Goal: Information Seeking & Learning: Learn about a topic

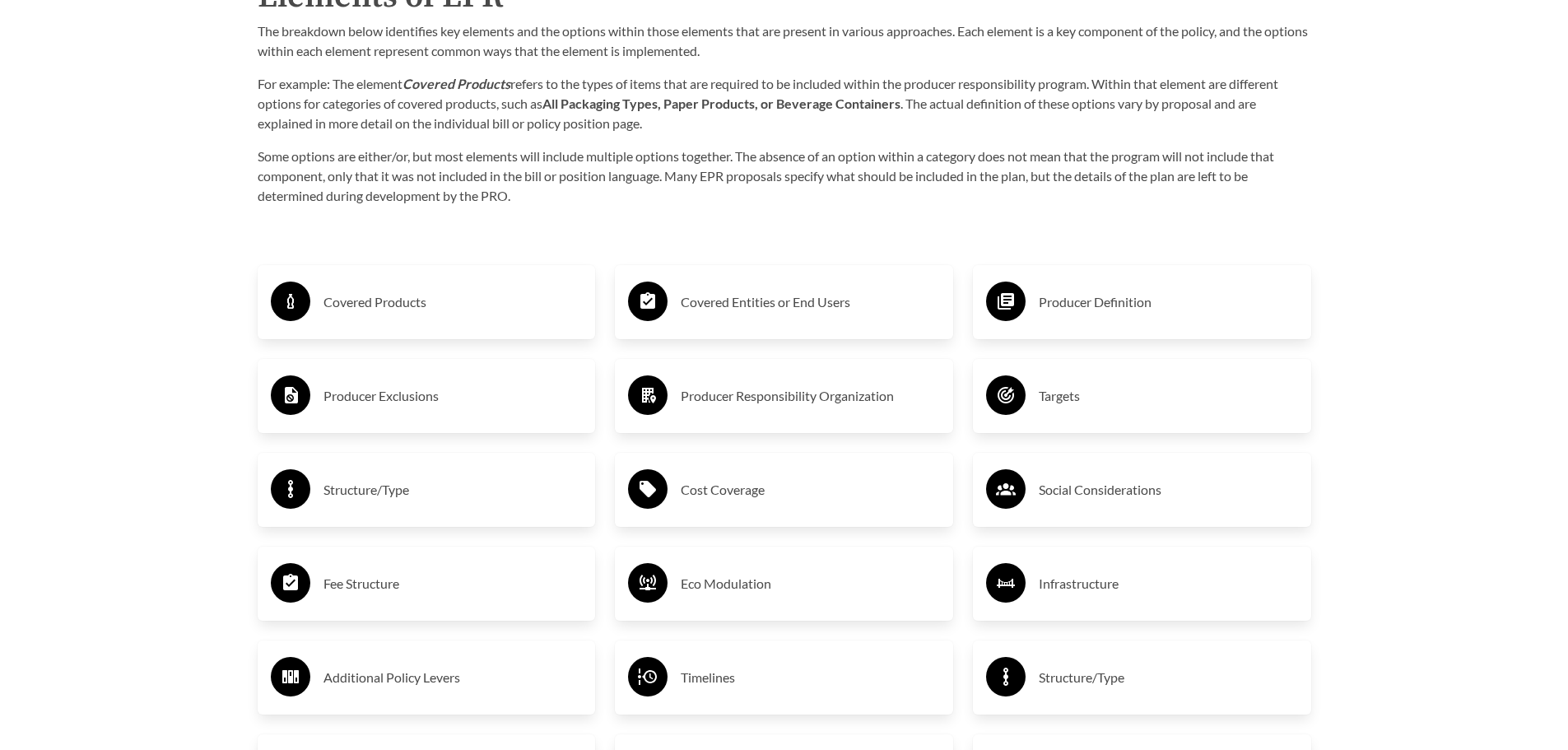
scroll to position [2811, 0]
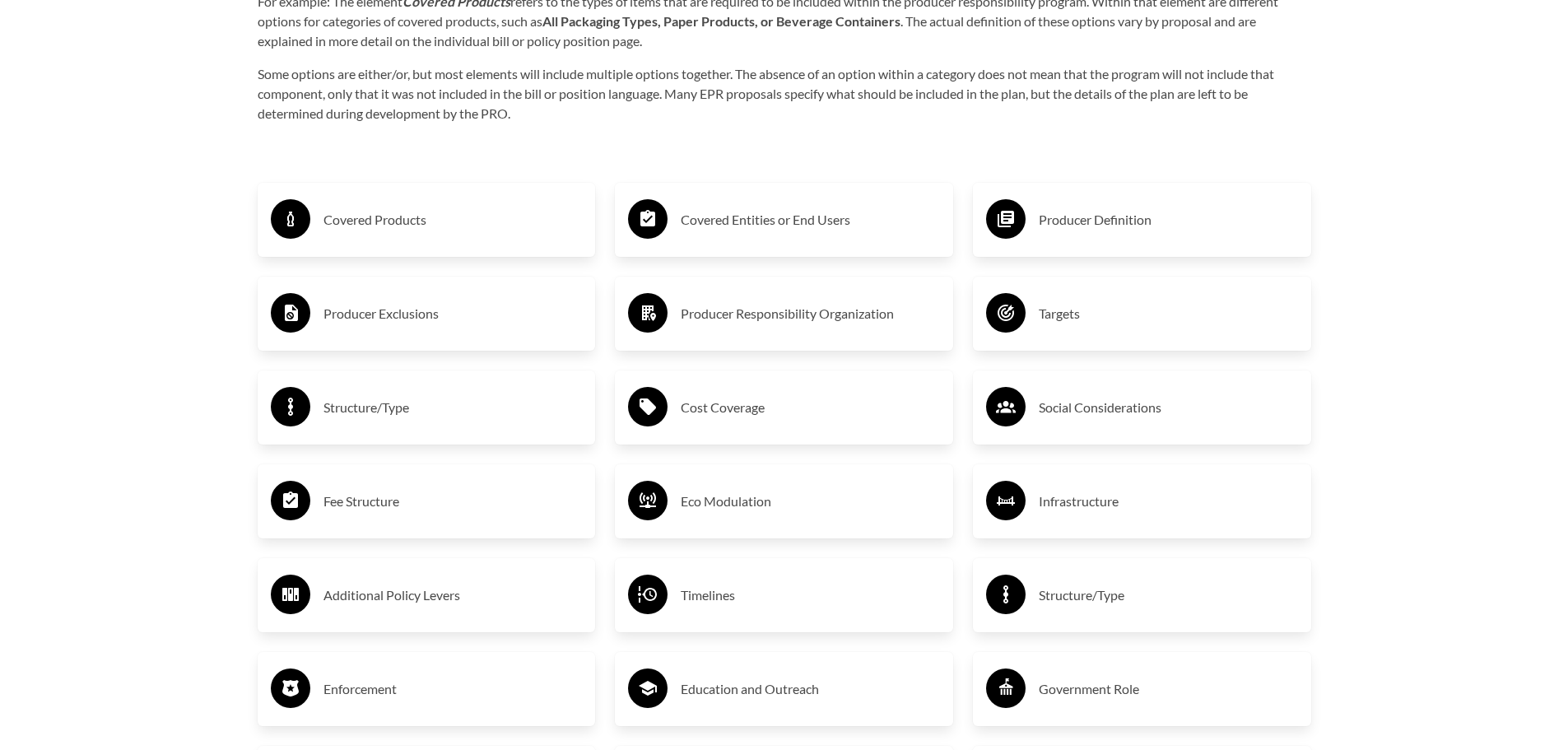
click at [401, 223] on h3 "Covered Products" at bounding box center [453, 220] width 259 height 27
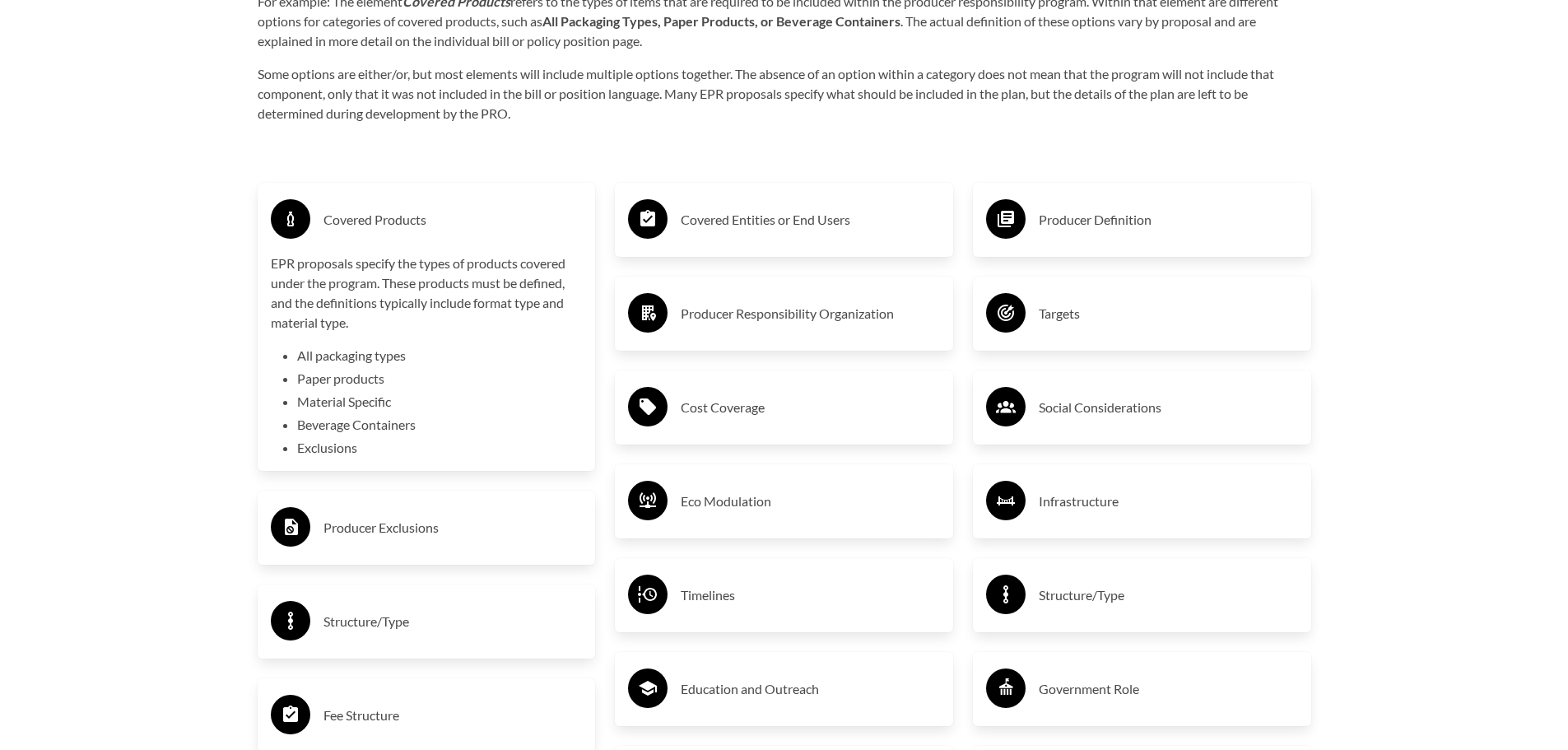
click at [369, 539] on h3 "Producer Exclusions" at bounding box center [453, 527] width 259 height 27
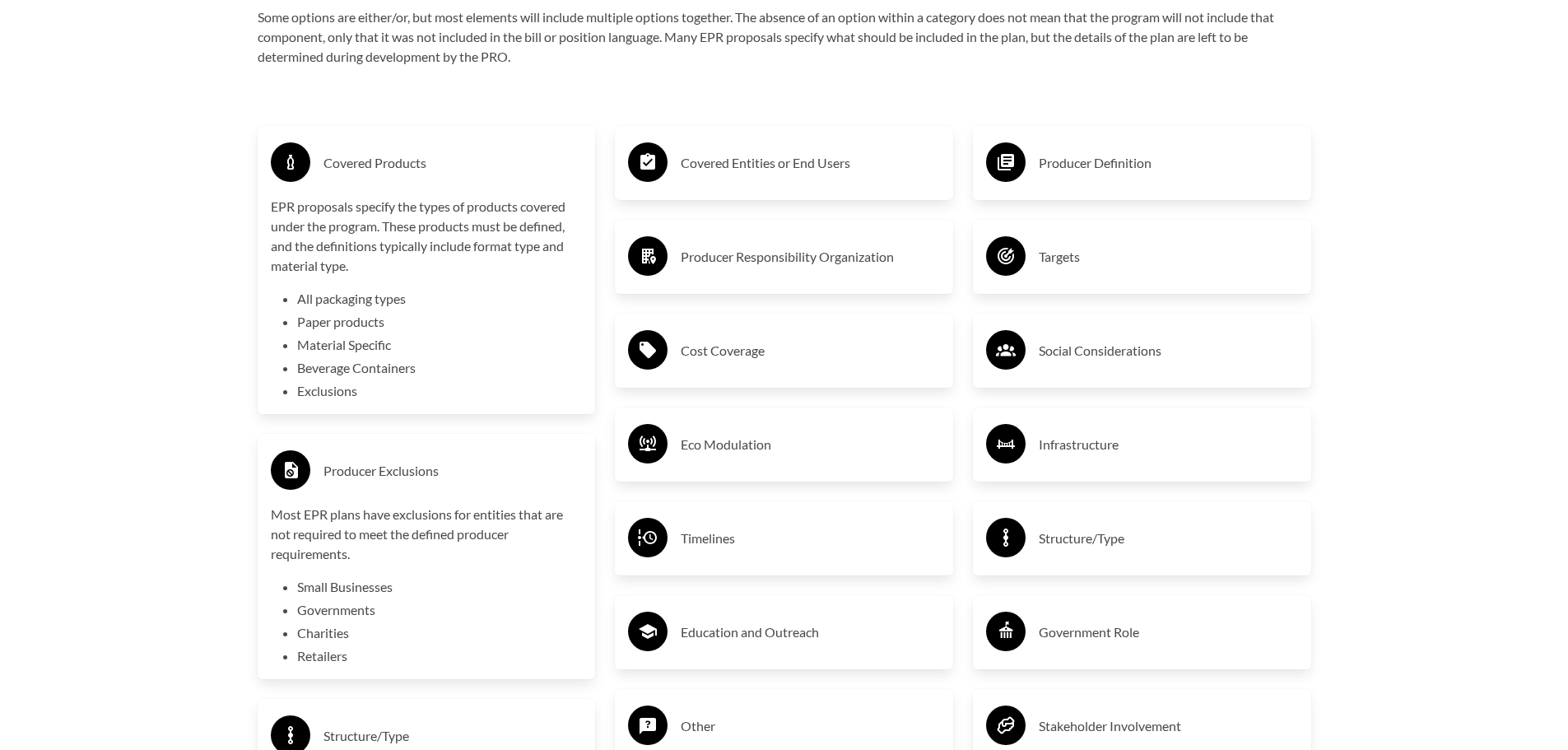
scroll to position [2975, 0]
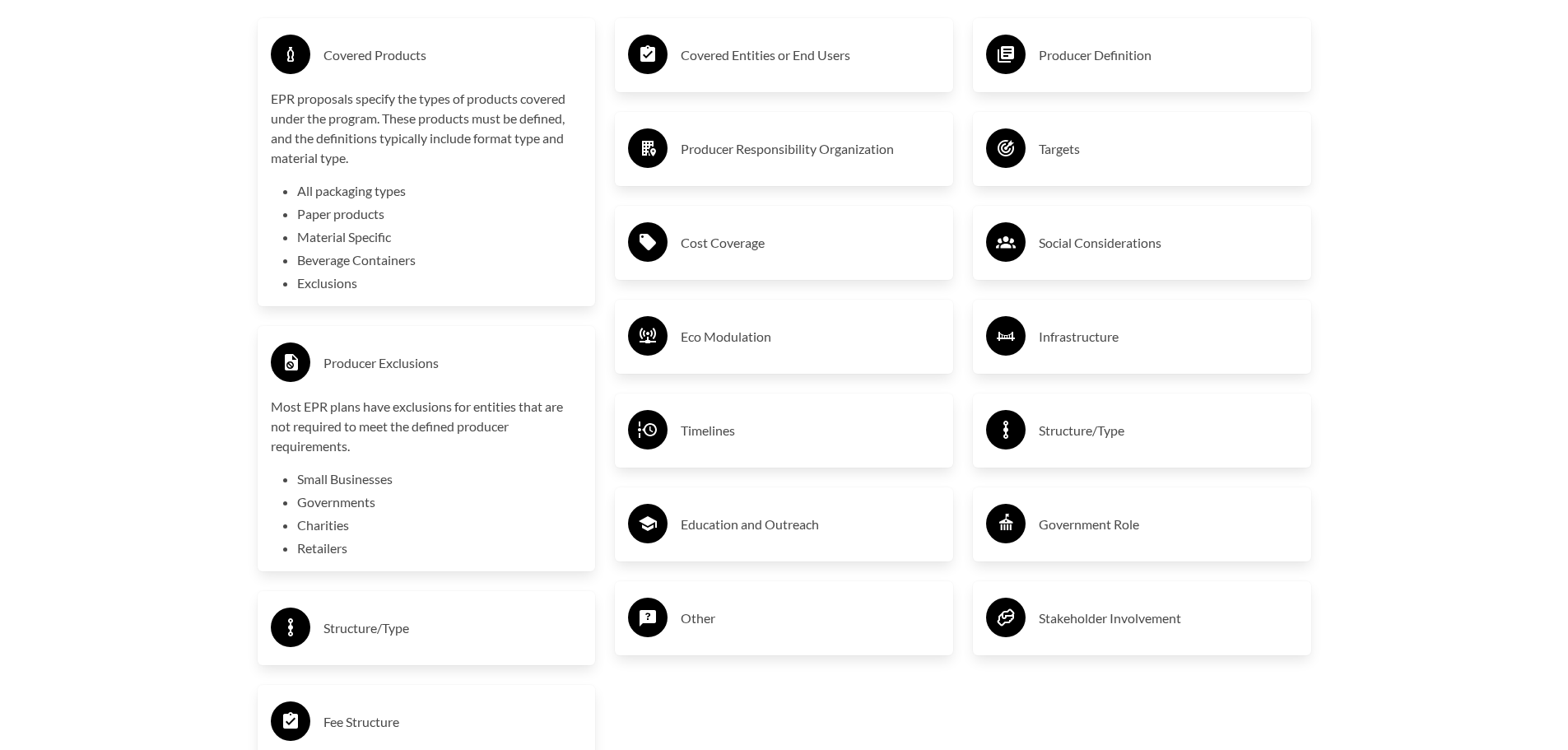
click at [359, 625] on h3 "Structure/Type" at bounding box center [453, 628] width 259 height 27
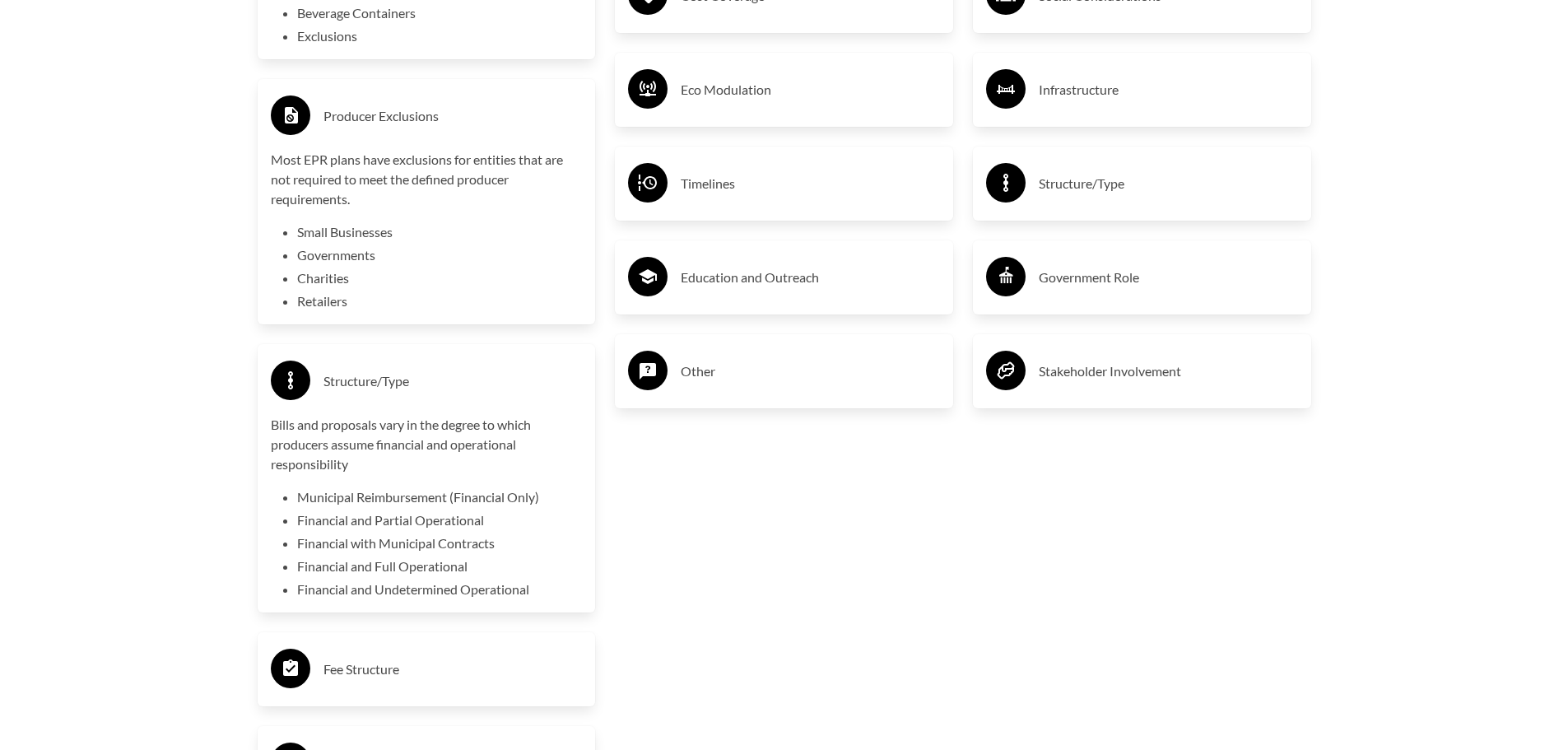
scroll to position [3304, 0]
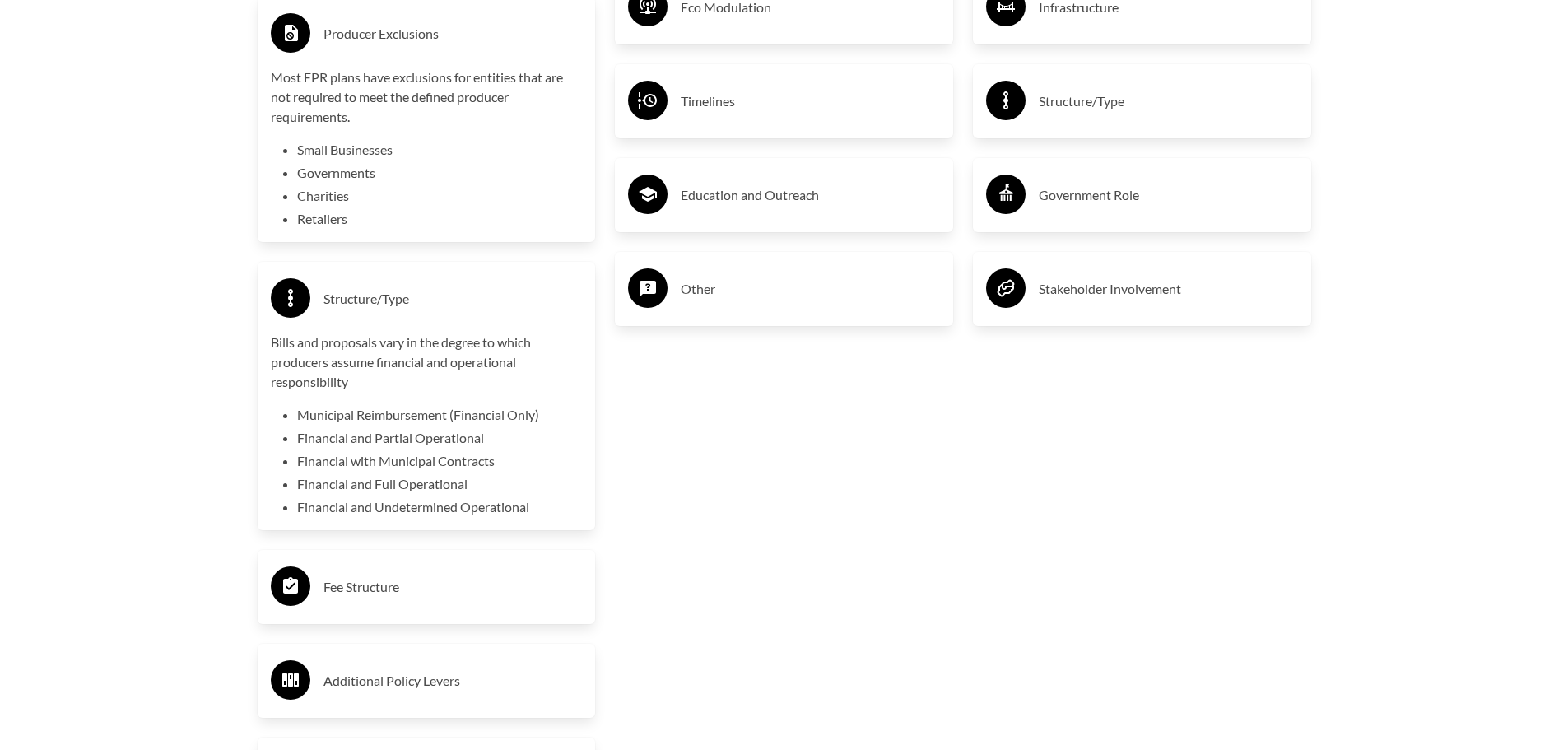
click at [348, 596] on h3 "Fee Structure" at bounding box center [453, 587] width 259 height 27
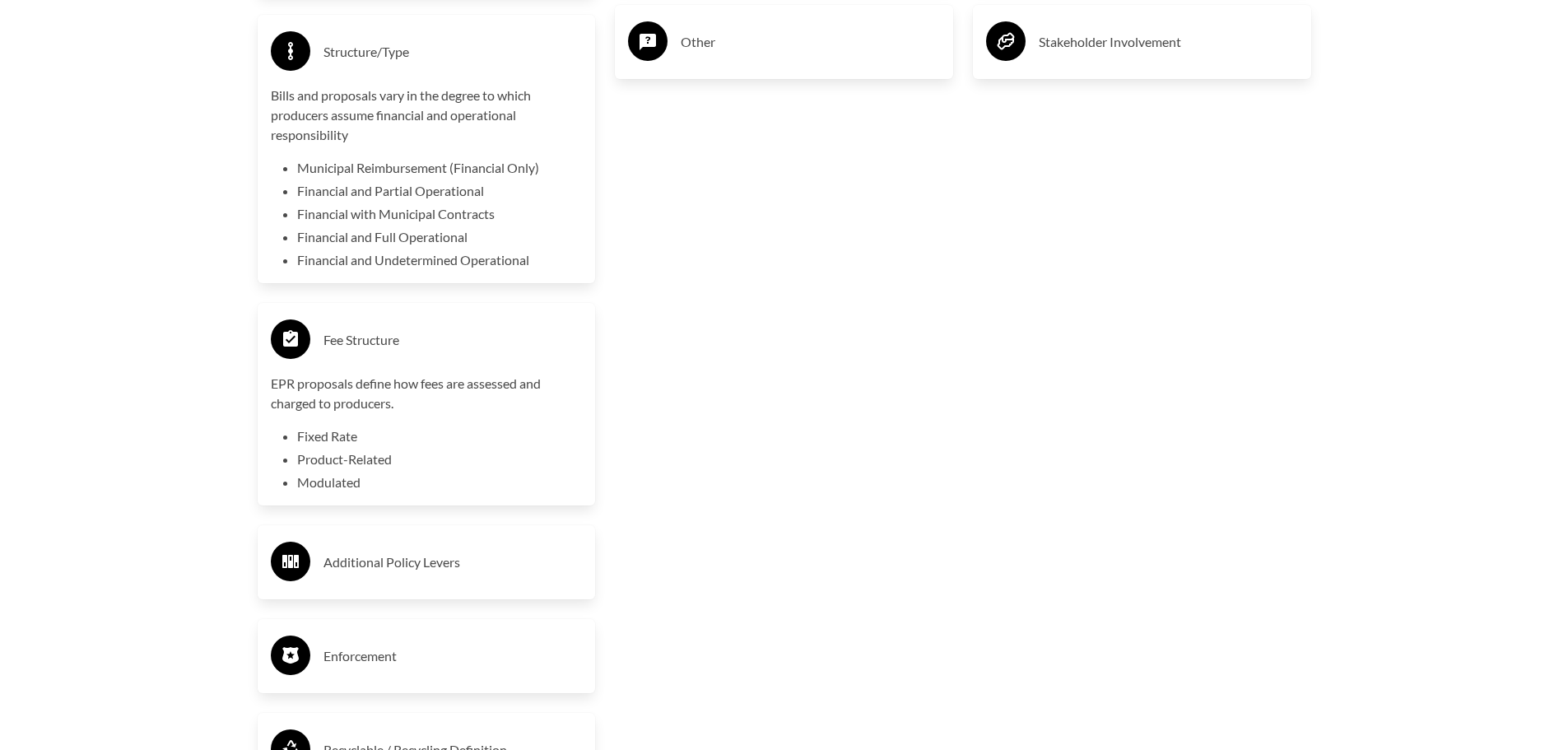
scroll to position [3634, 0]
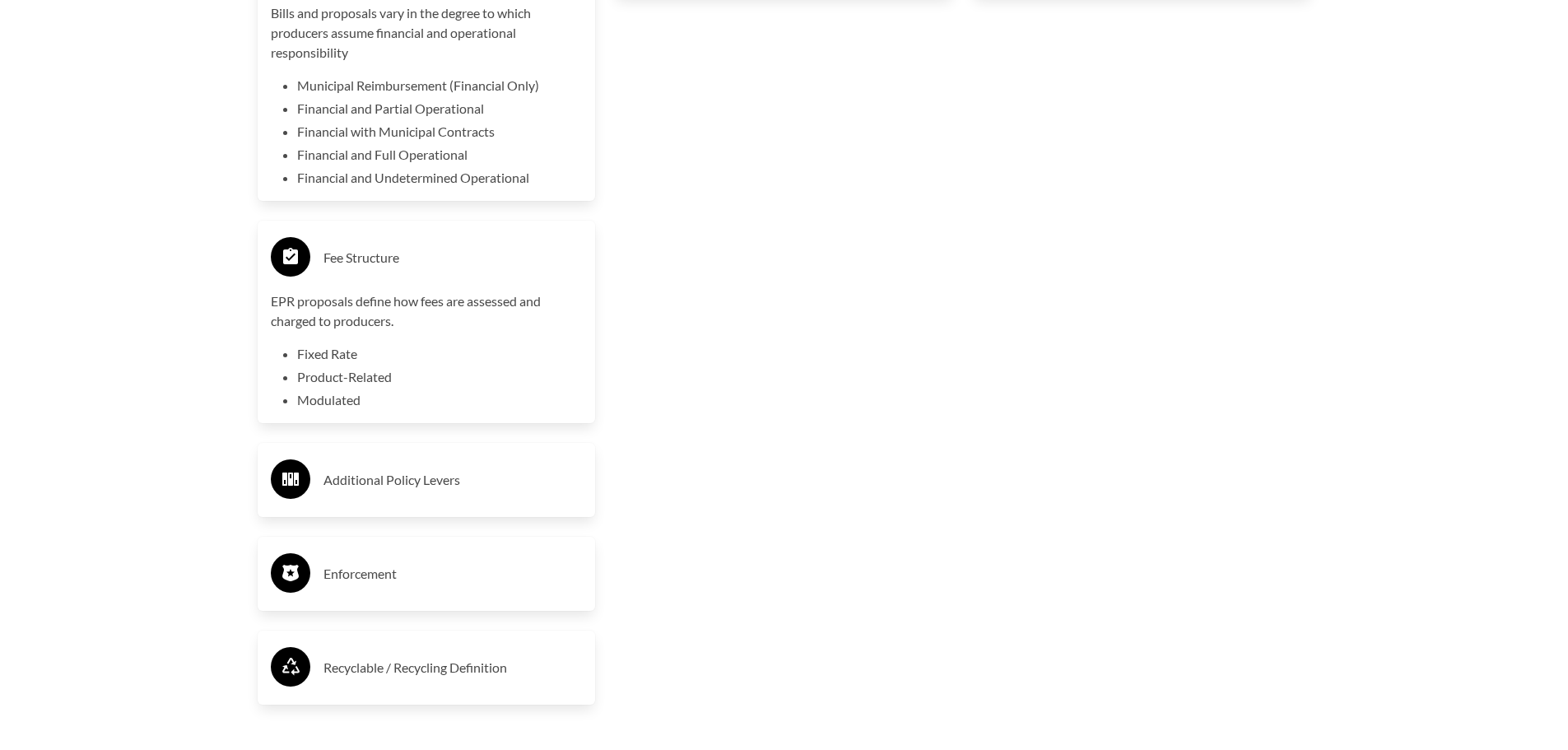
click at [421, 487] on h3 "Additional Policy Levers" at bounding box center [453, 480] width 259 height 27
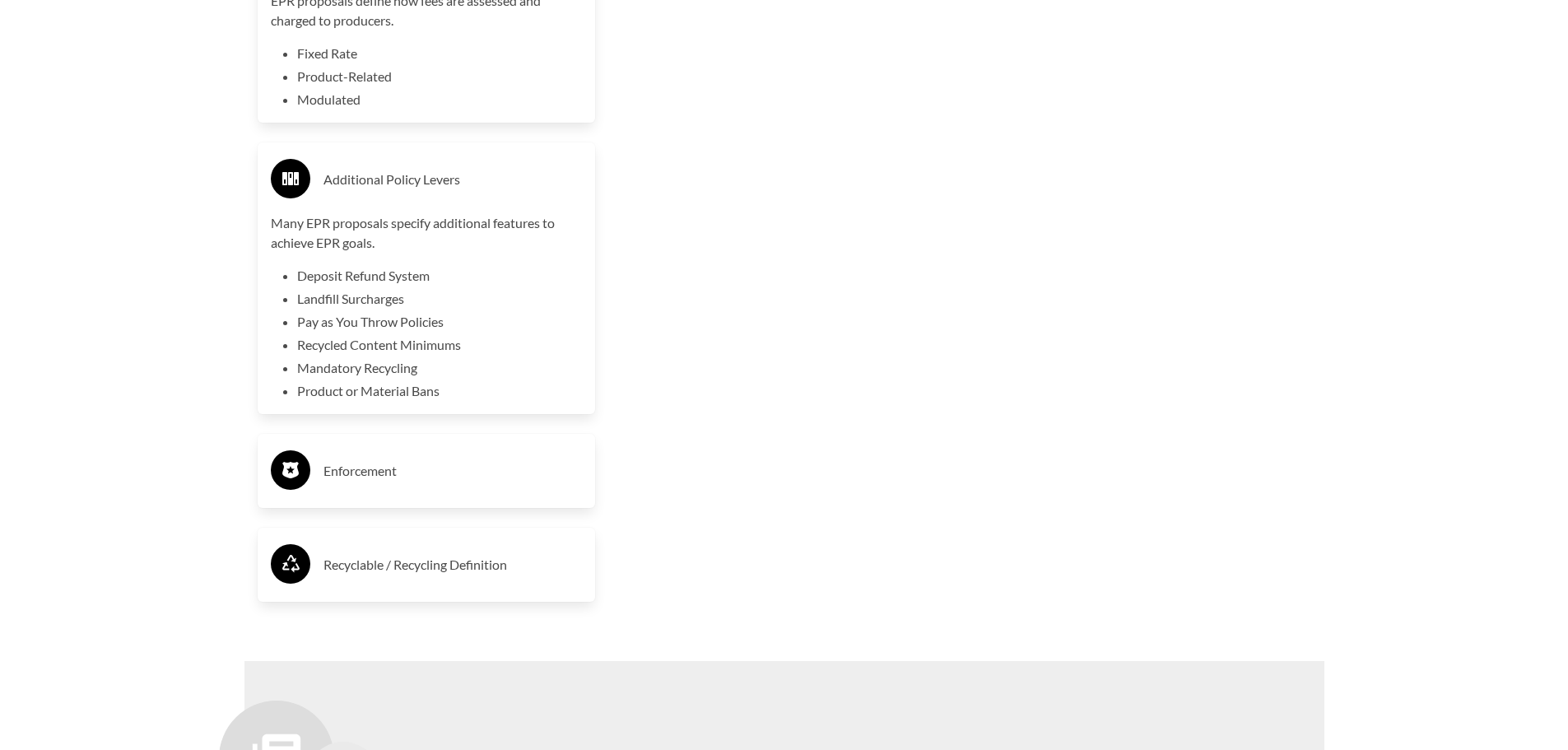
scroll to position [3963, 0]
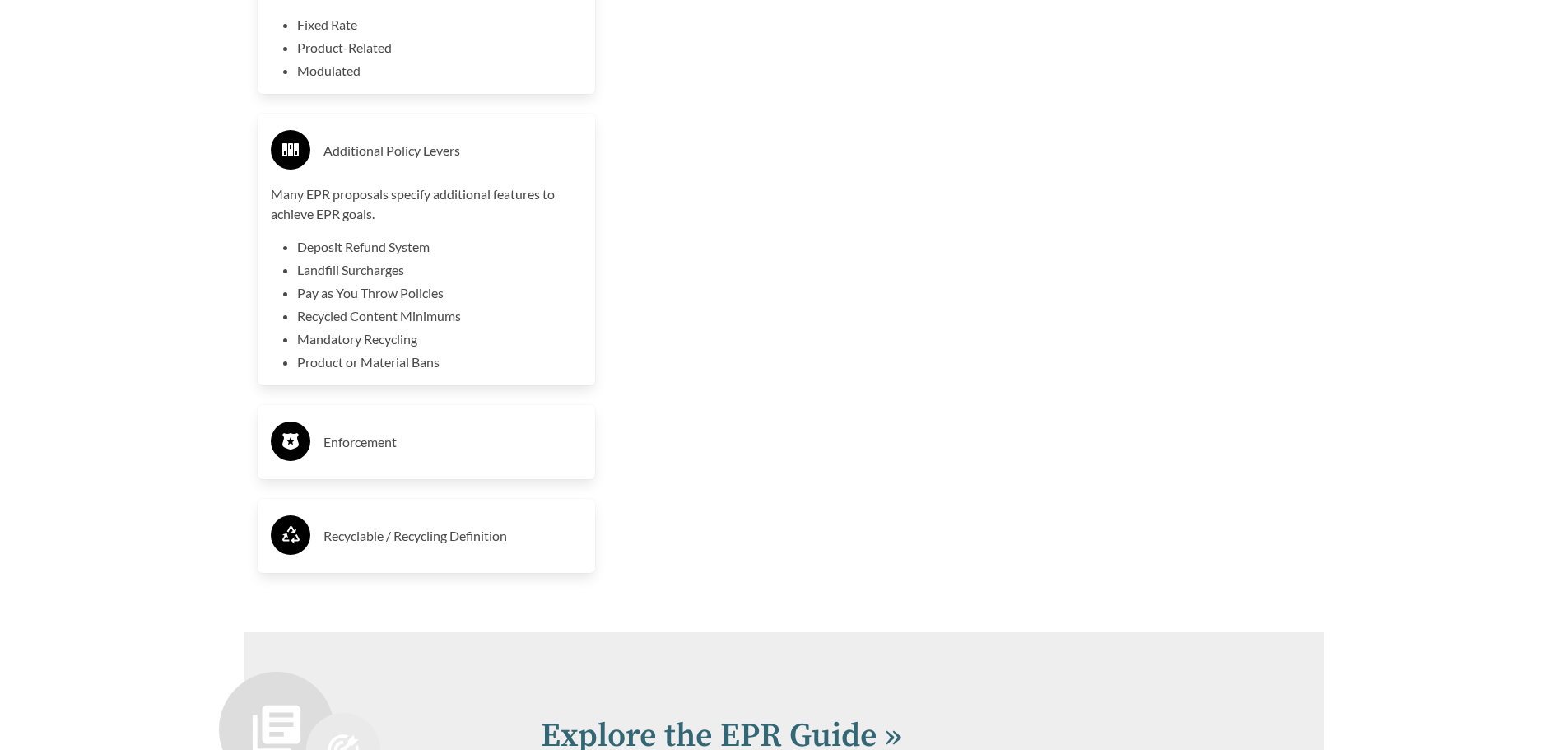
click at [384, 449] on h3 "Enforcement" at bounding box center [453, 442] width 259 height 27
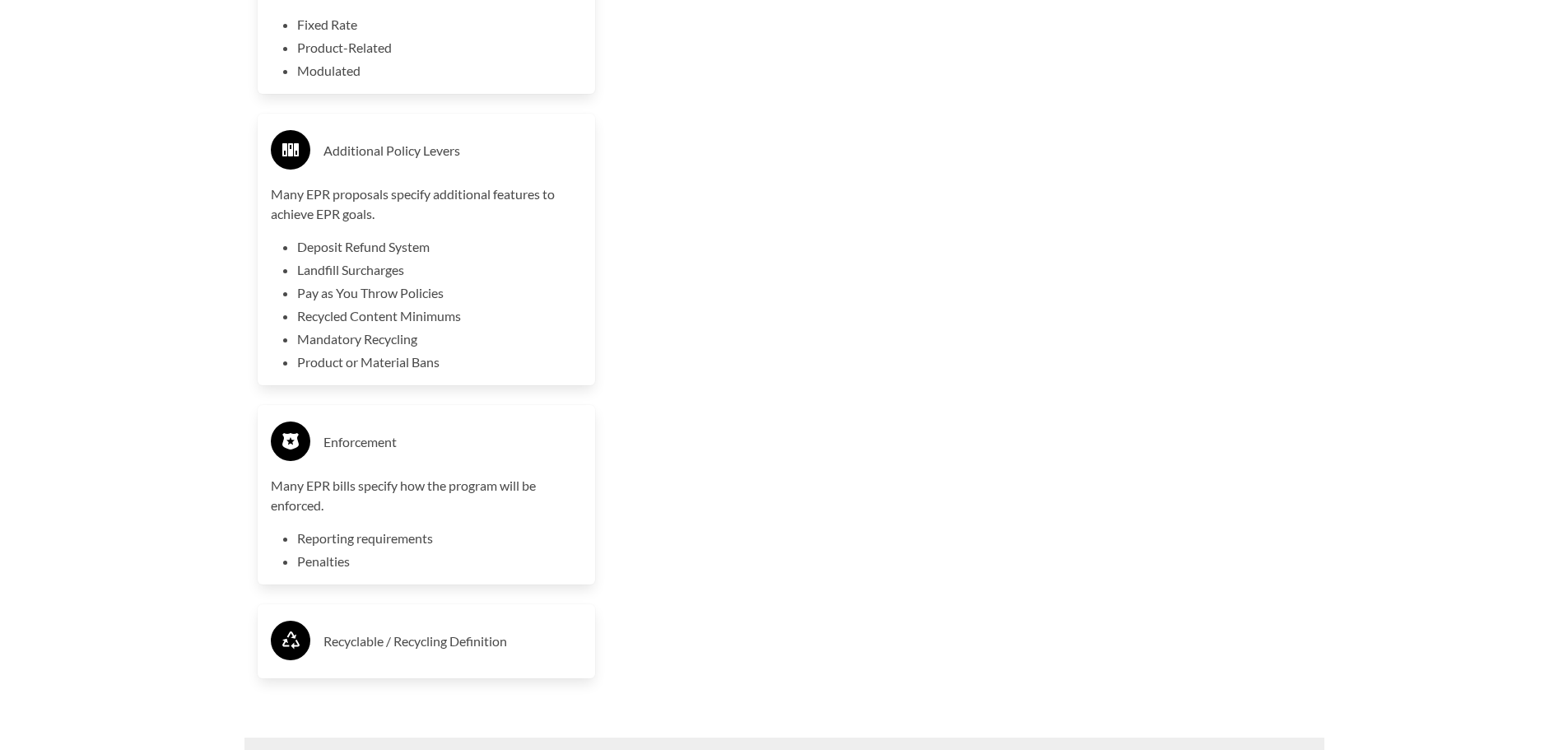
scroll to position [4045, 0]
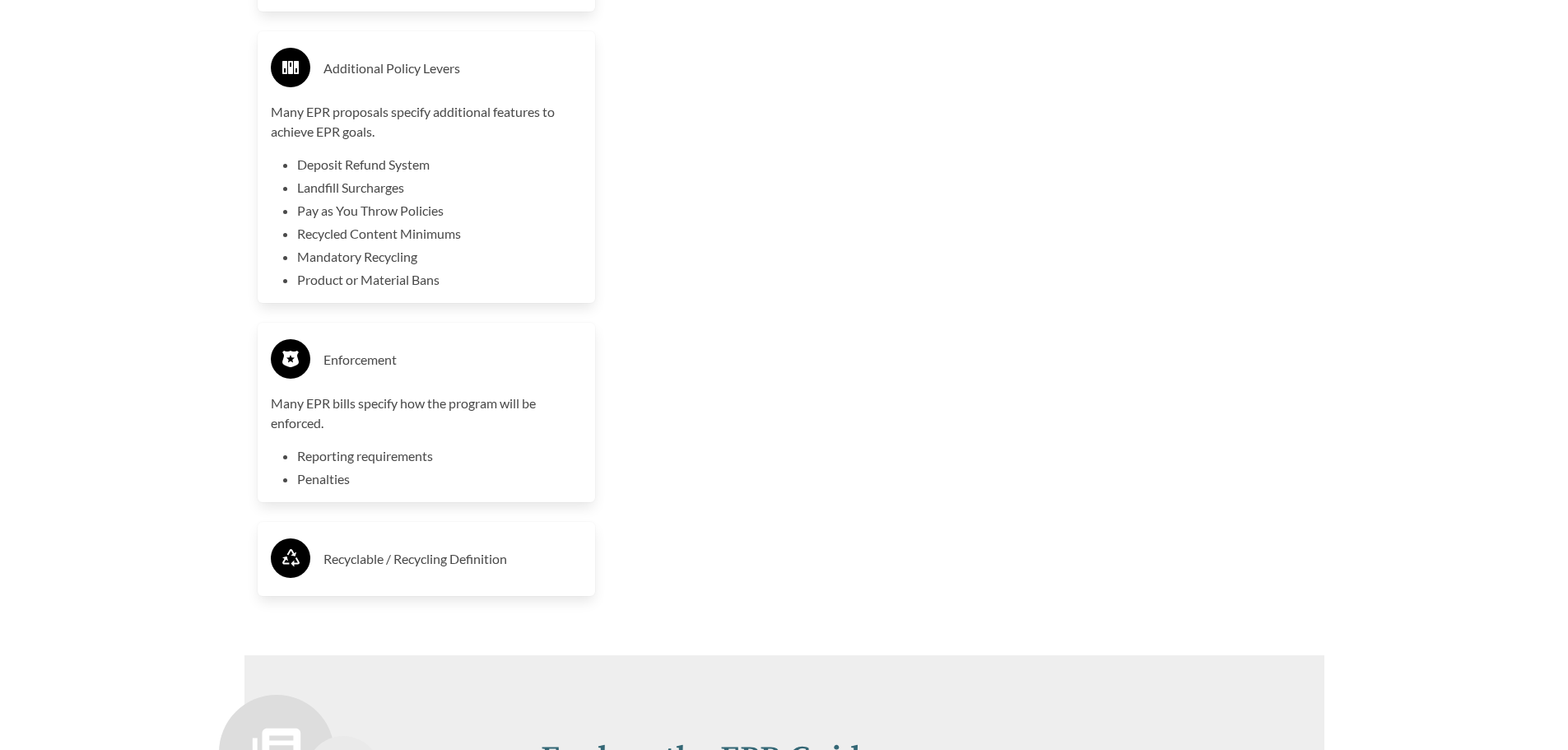
click at [392, 565] on h3 "Recyclable / Recycling Definition" at bounding box center [453, 559] width 259 height 27
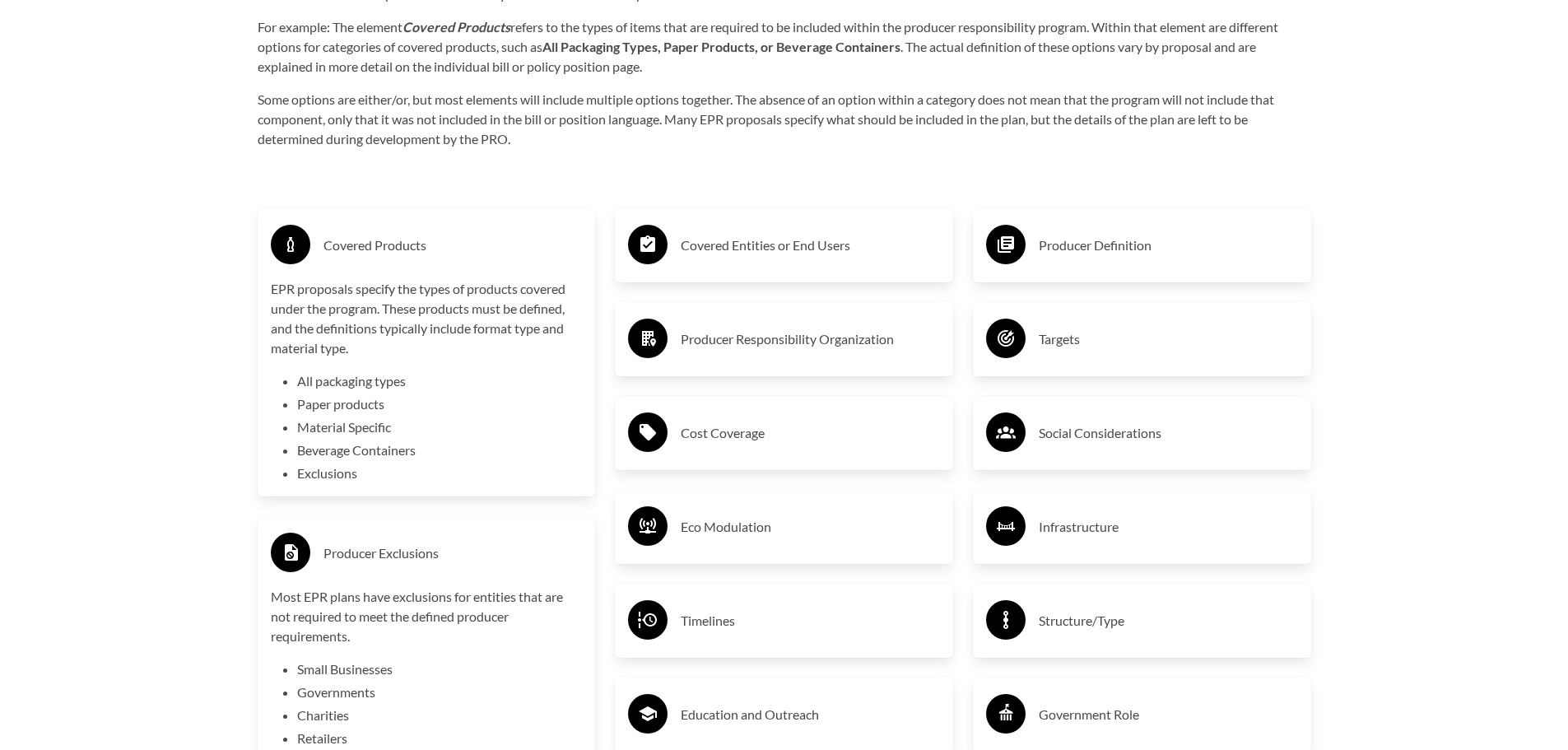
scroll to position [2811, 0]
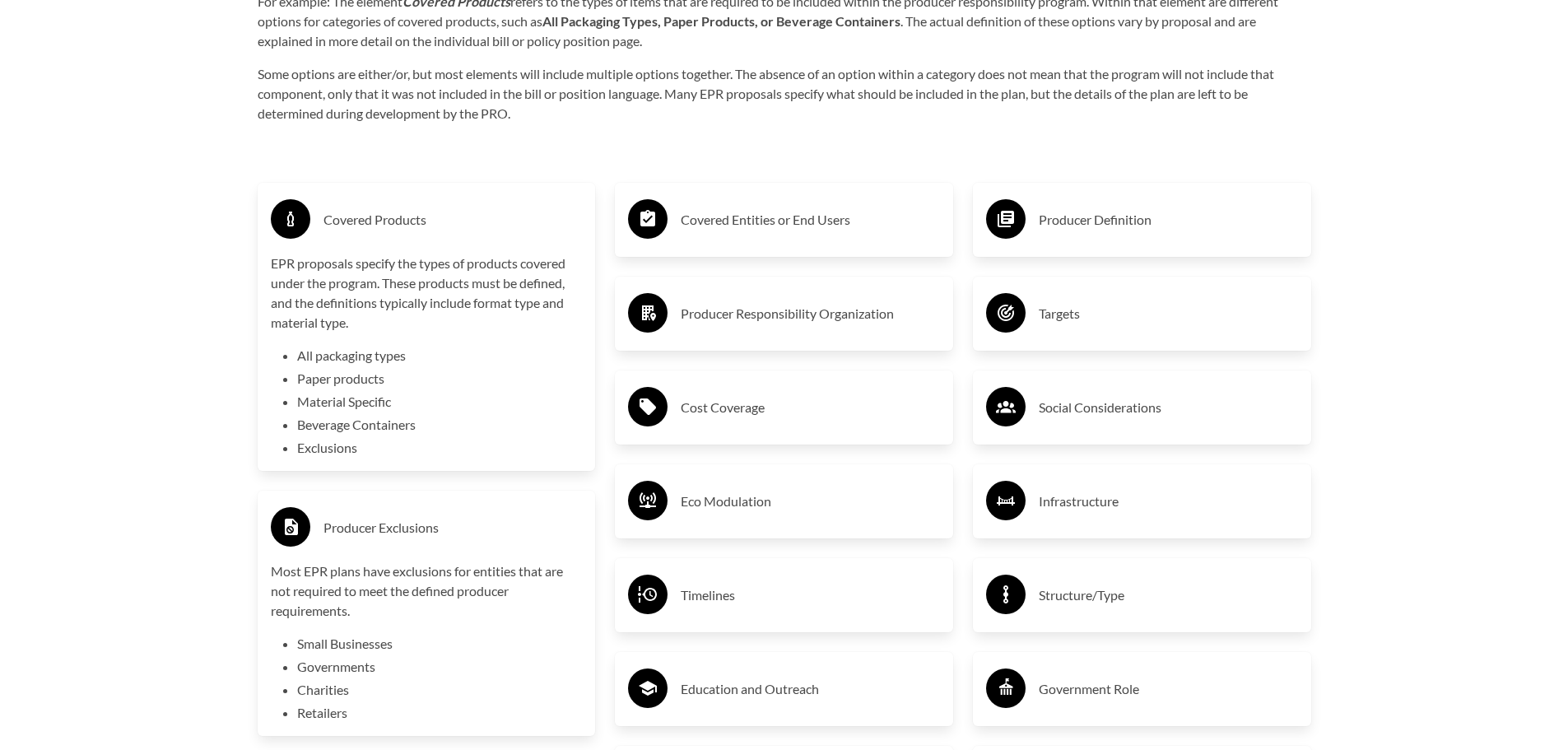
click at [767, 222] on h3 "Covered Entities or End Users" at bounding box center [810, 220] width 259 height 27
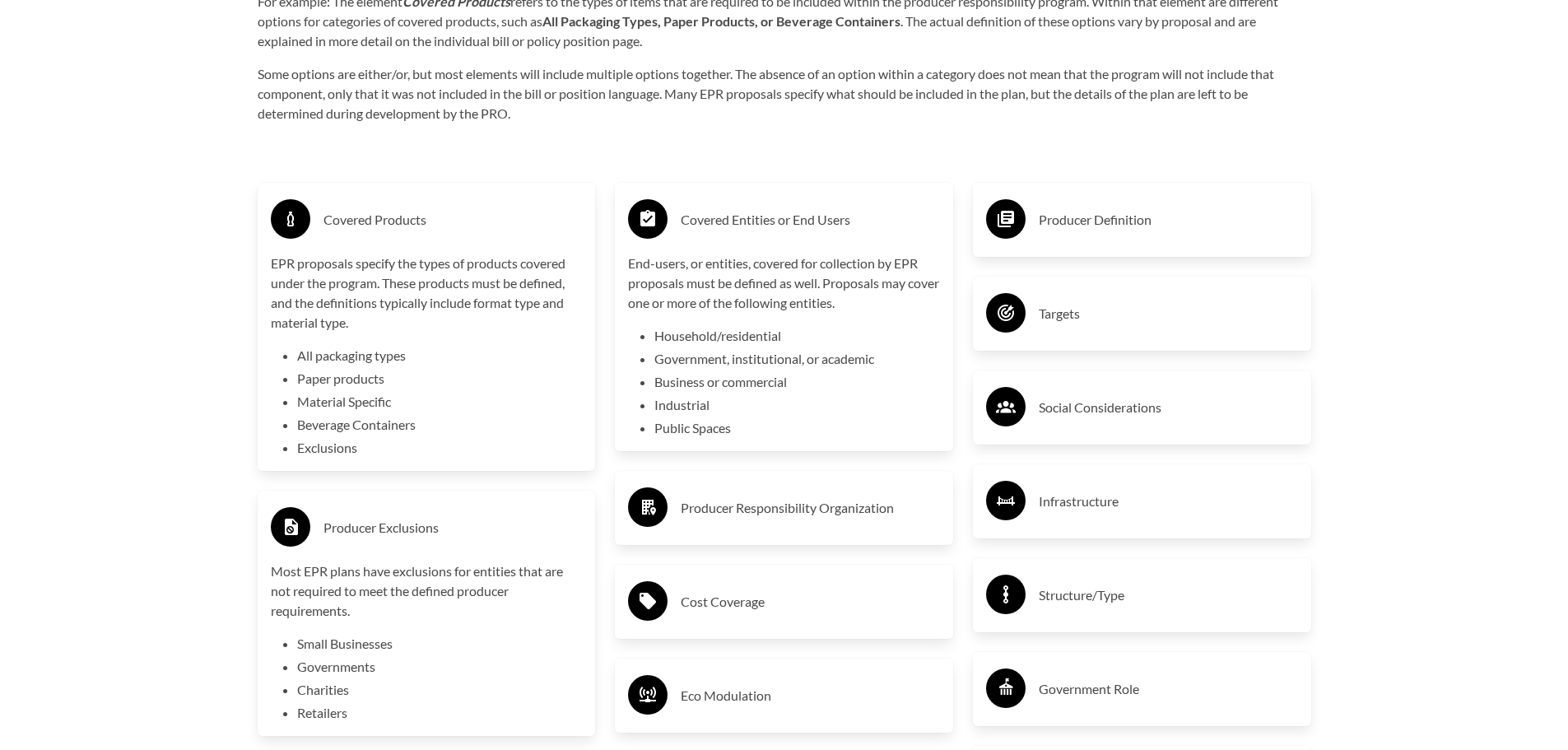
click at [804, 512] on h3 "Producer Responsibility Organization" at bounding box center [810, 508] width 259 height 27
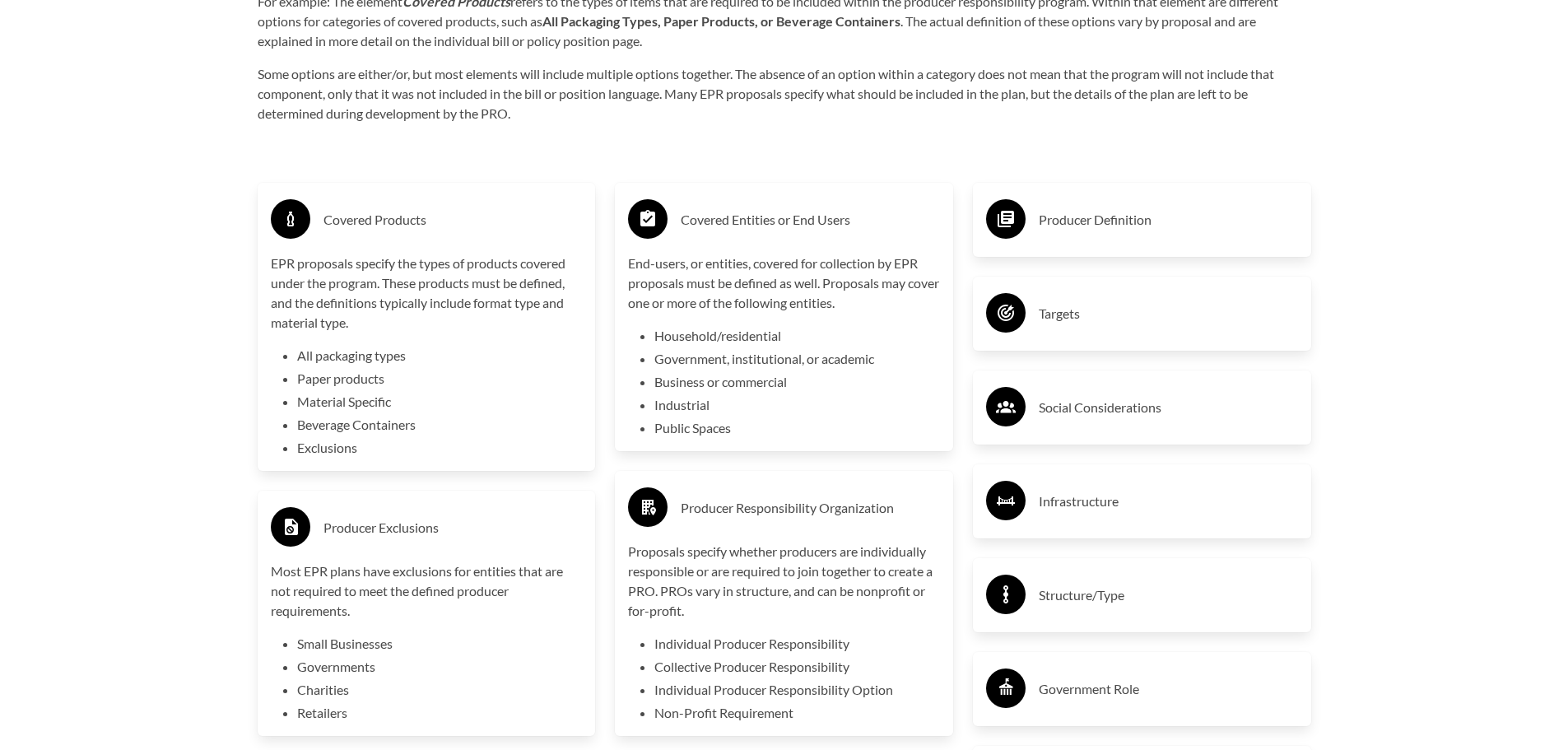
scroll to position [2893, 0]
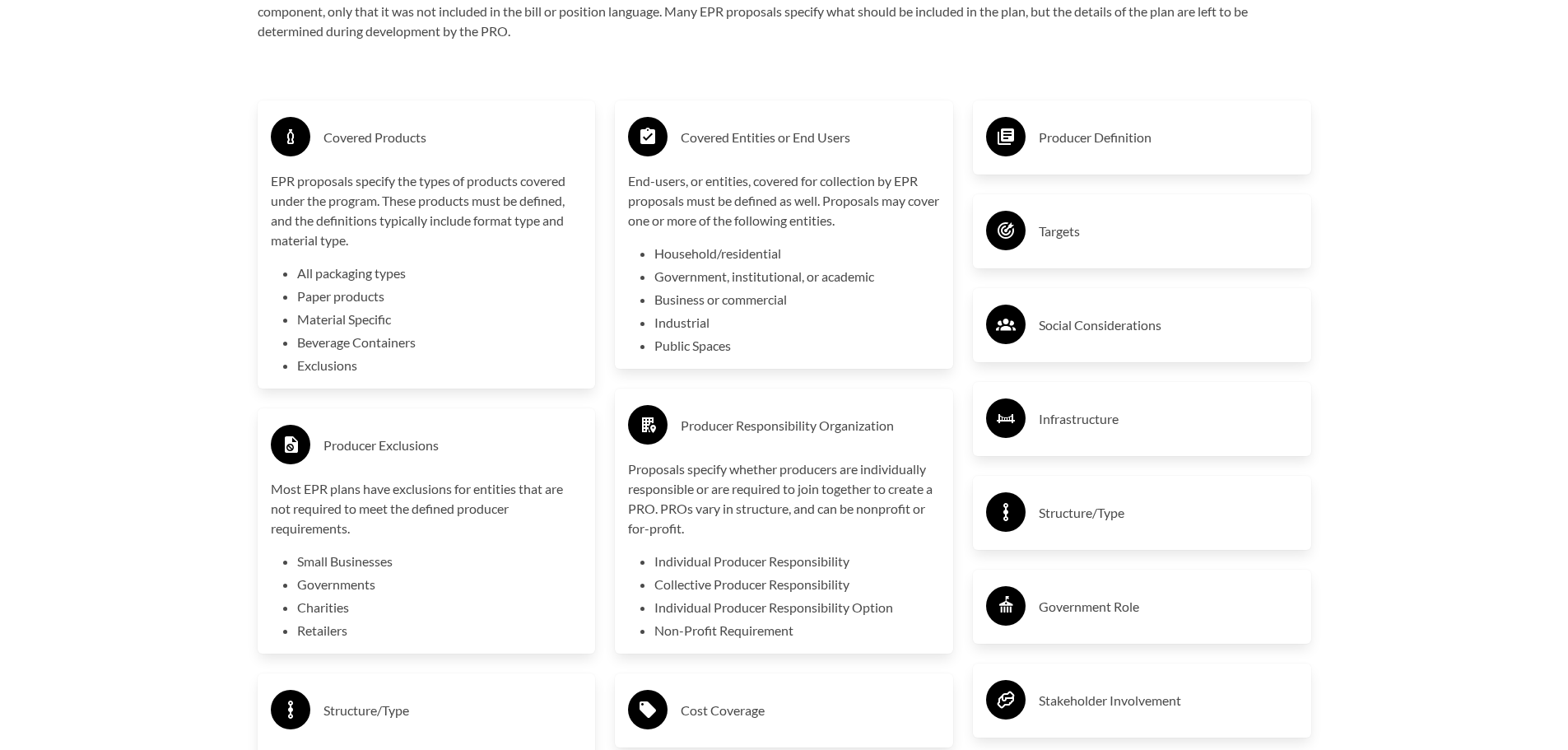
click at [1132, 138] on h3 "Producer Definition" at bounding box center [1168, 137] width 259 height 27
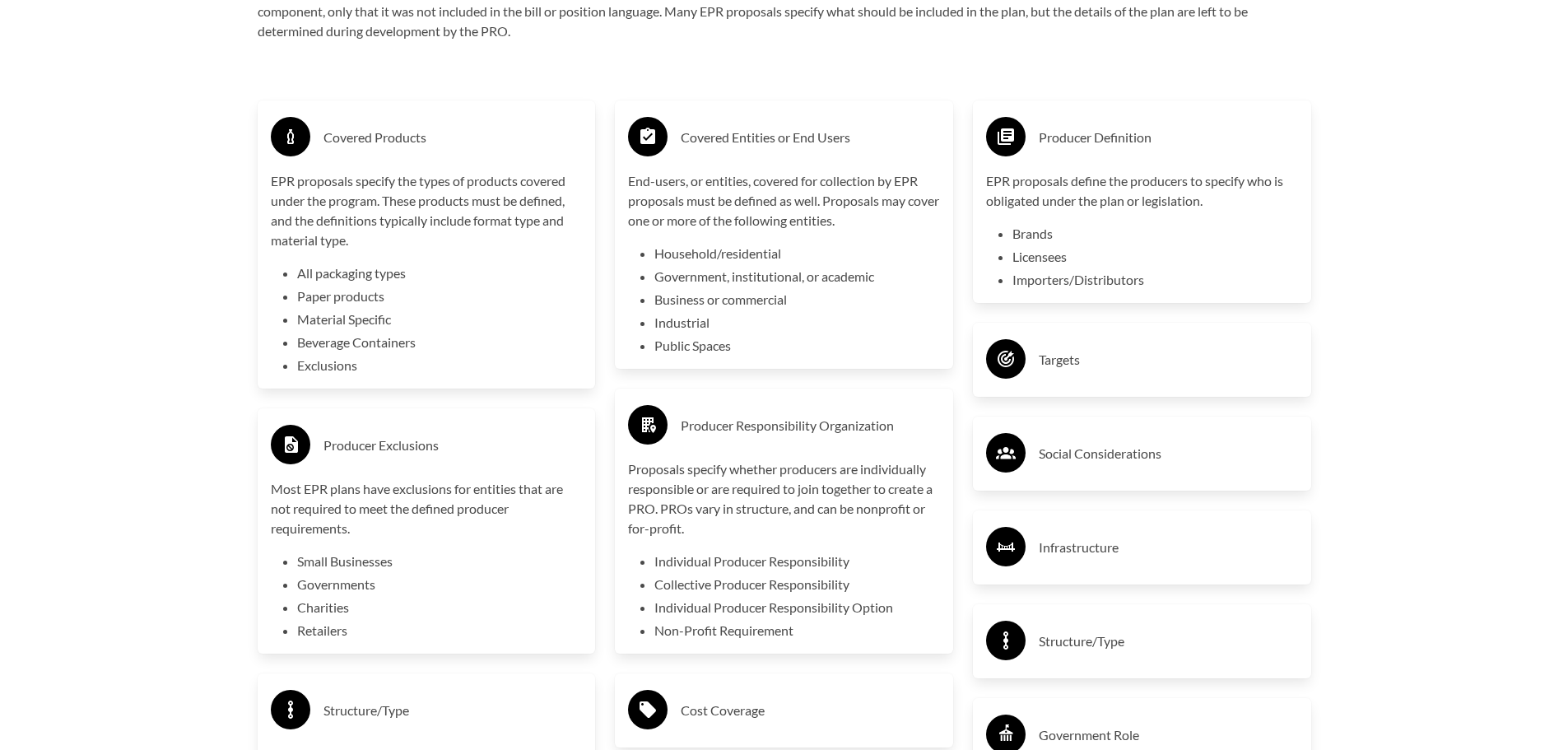
click at [1060, 365] on h3 "Targets" at bounding box center [1168, 359] width 259 height 27
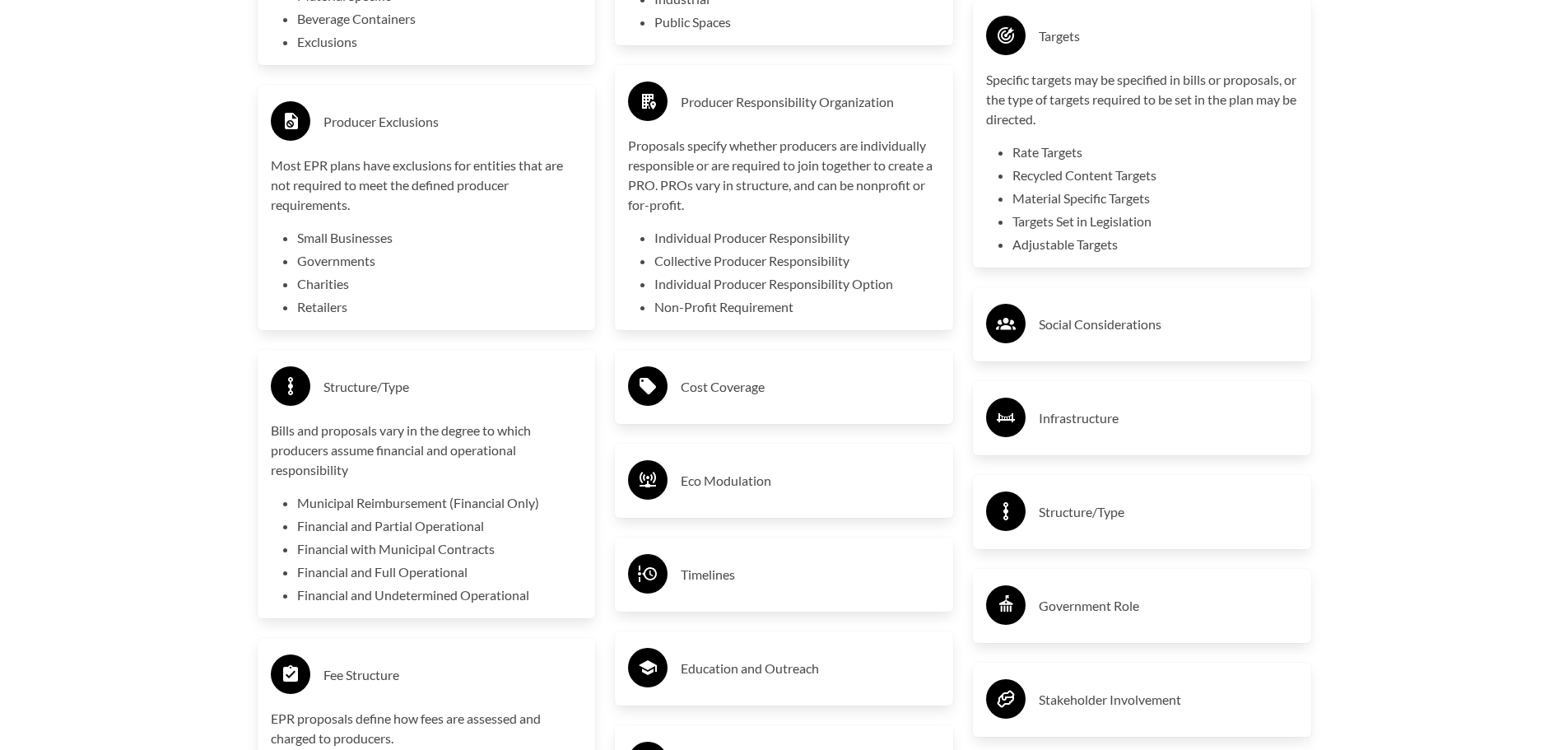
scroll to position [3223, 0]
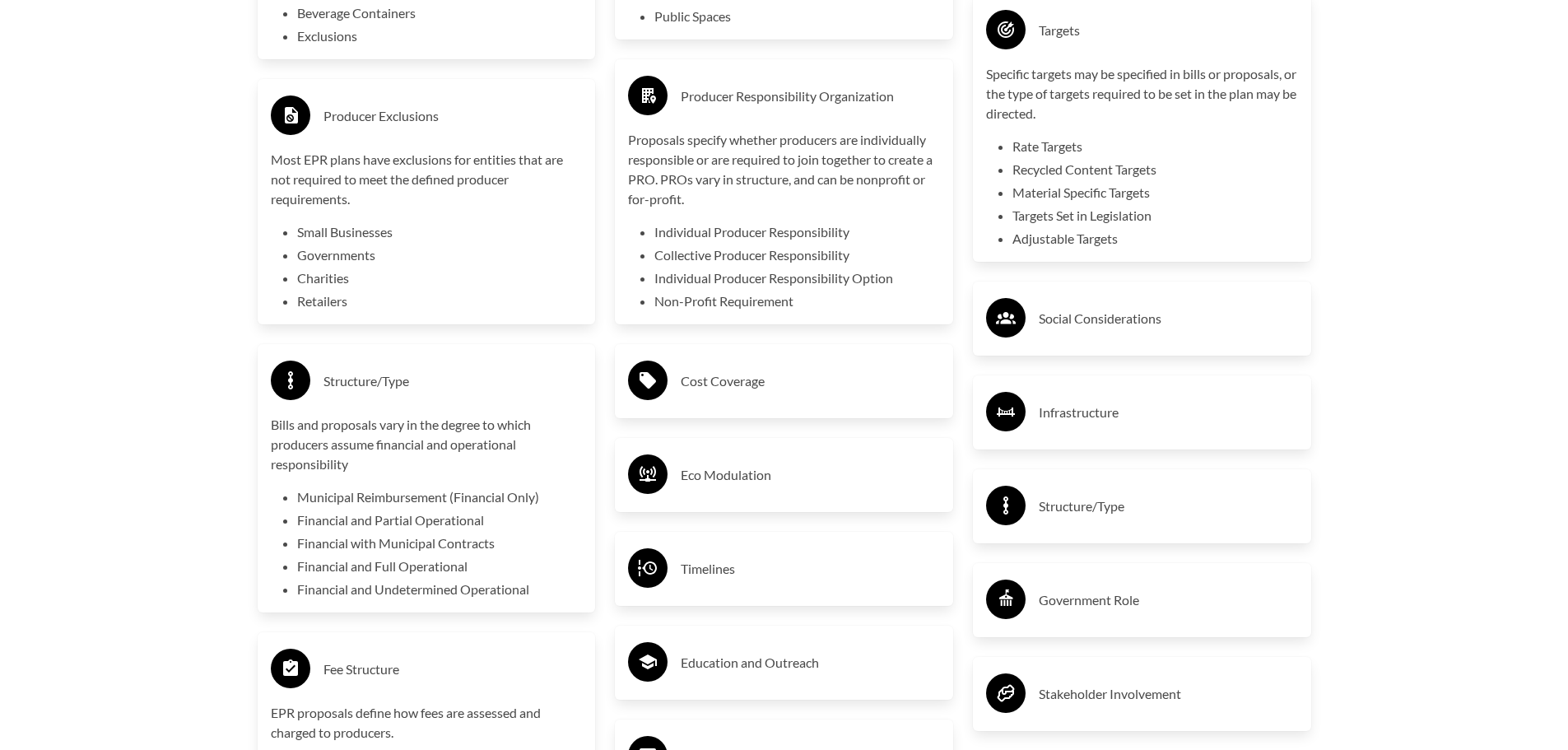
click at [1111, 322] on h3 "Social Considerations" at bounding box center [1168, 318] width 259 height 27
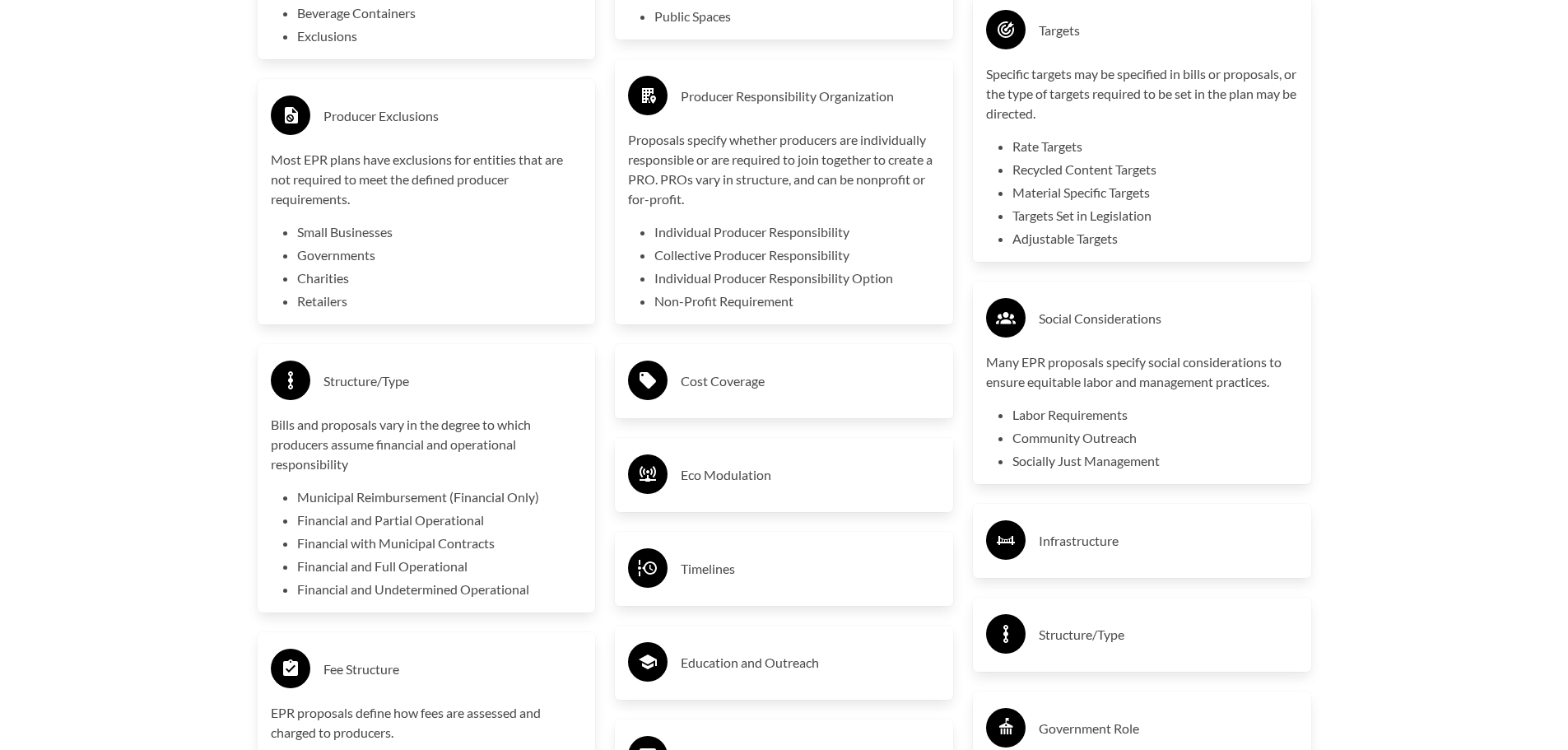
click at [732, 384] on h3 "Cost Coverage" at bounding box center [810, 381] width 259 height 27
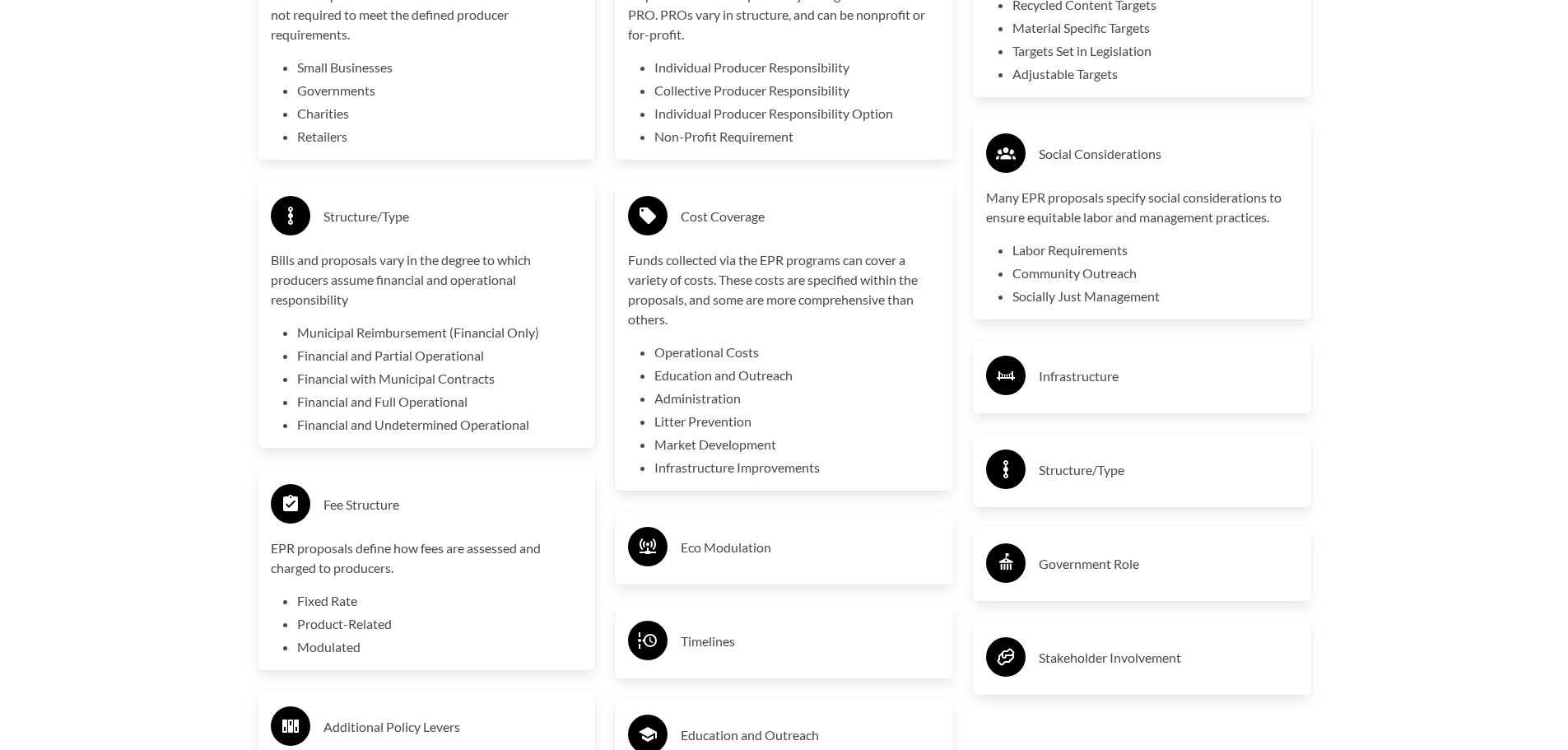
scroll to position [3469, 0]
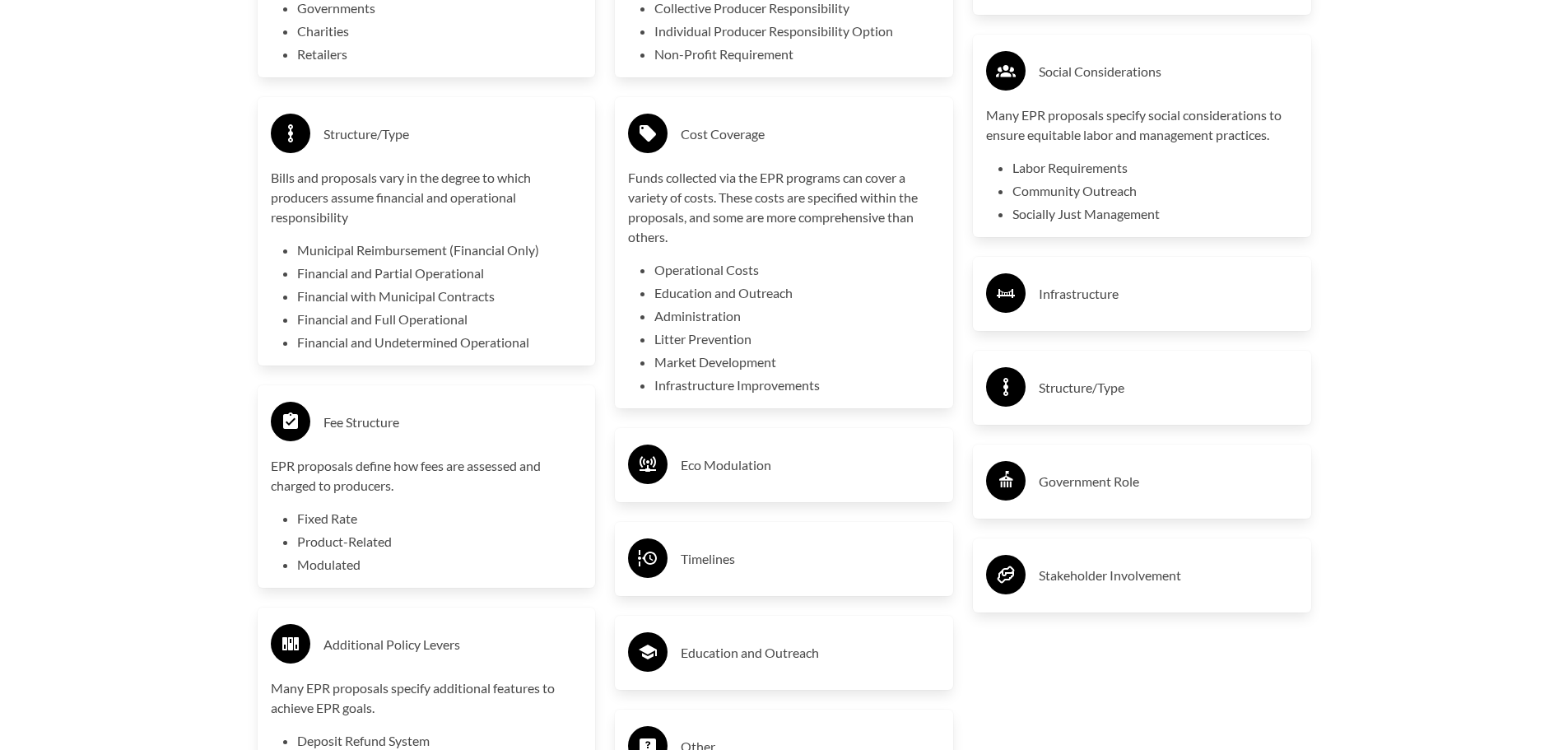
click at [1089, 298] on h3 "Infrastructure" at bounding box center [1168, 294] width 259 height 27
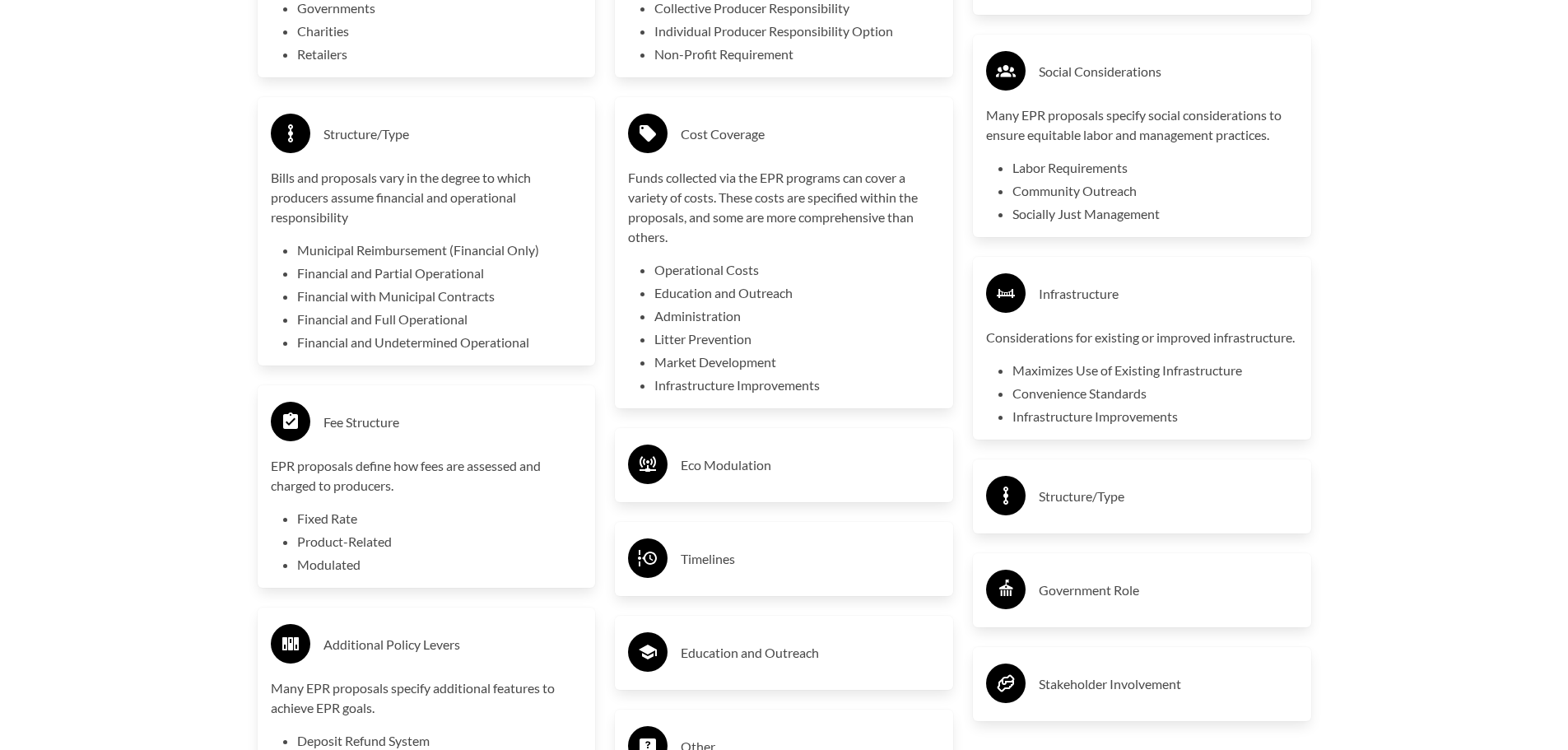
click at [729, 465] on h3 "Eco Modulation" at bounding box center [810, 464] width 259 height 27
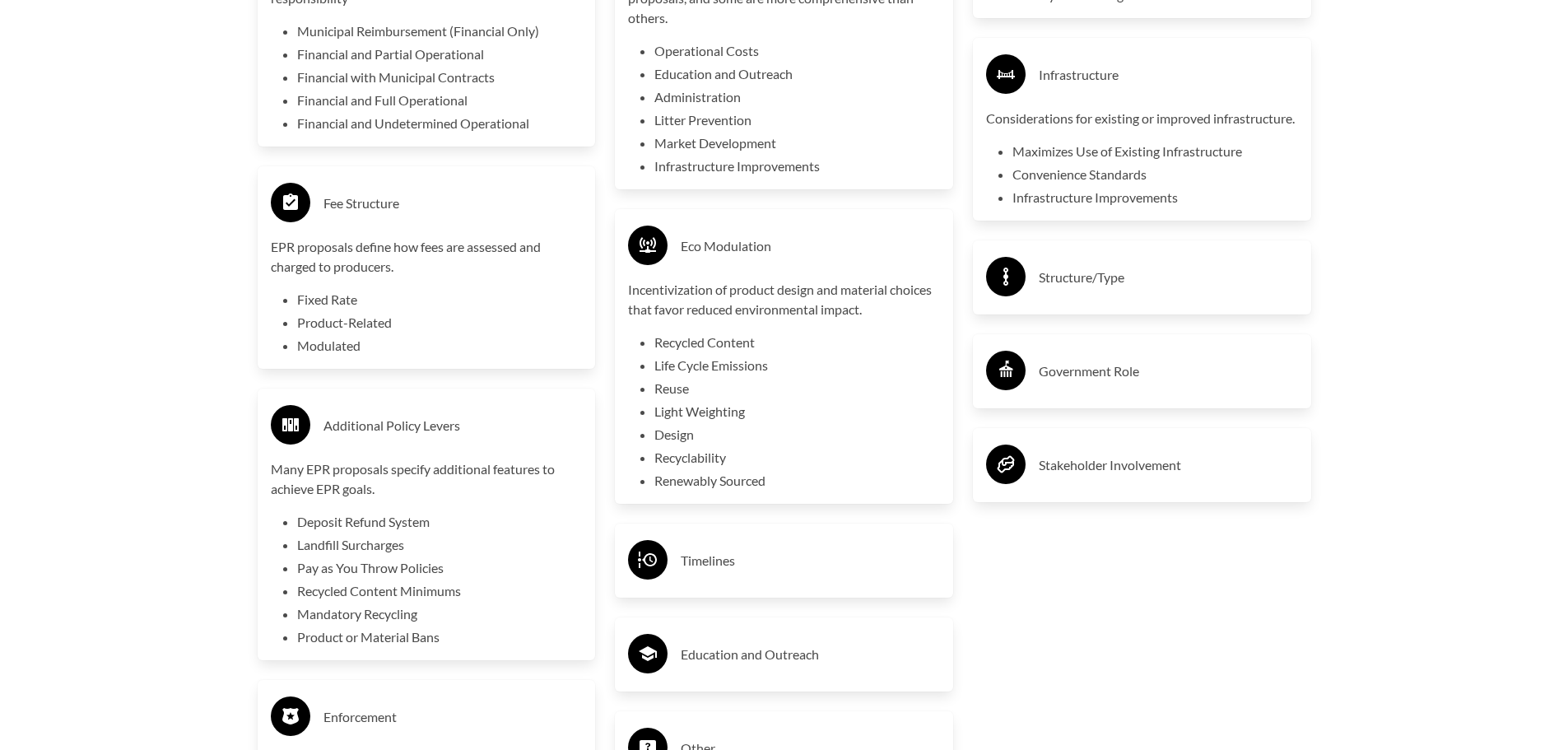
scroll to position [3717, 0]
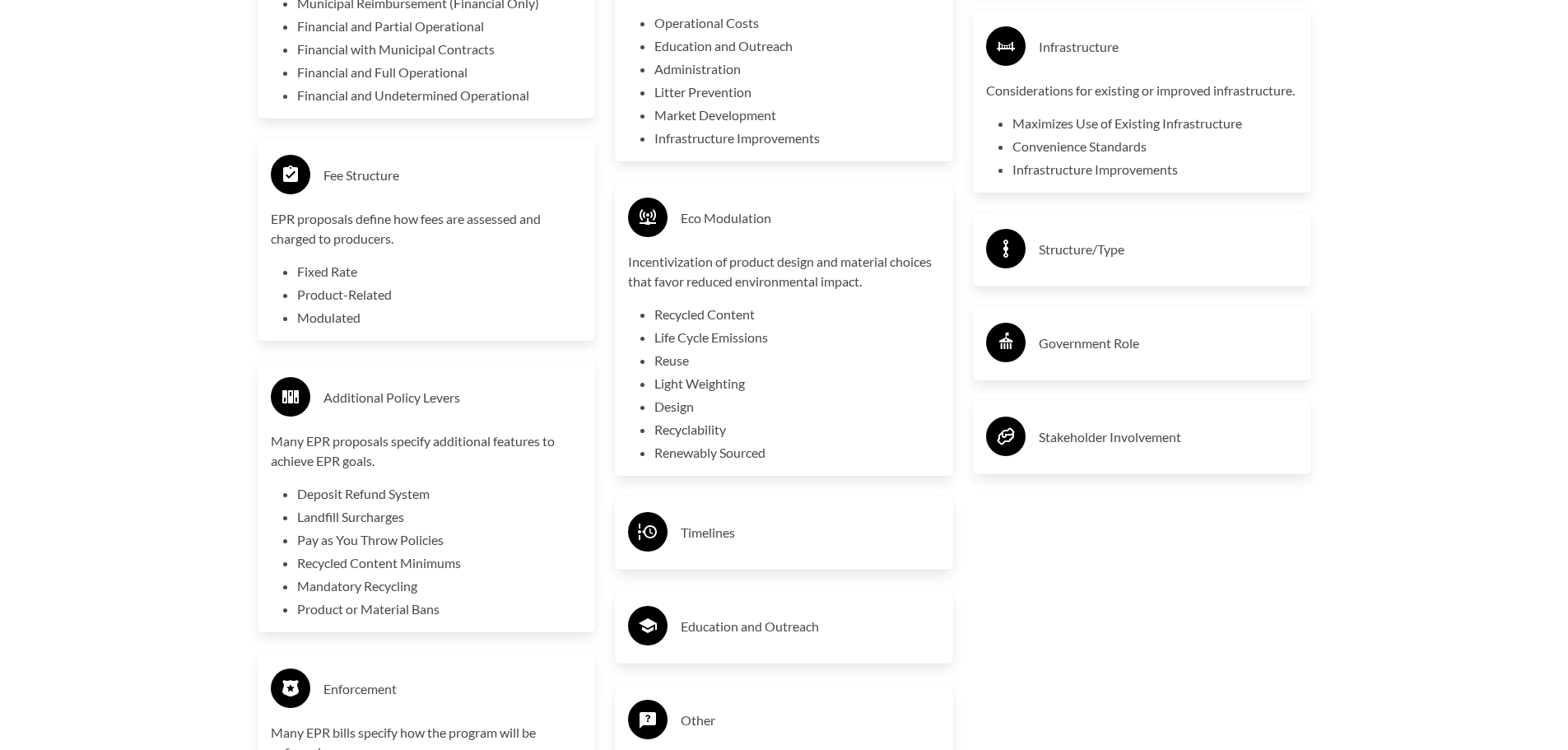
click at [1096, 263] on h3 "Structure/Type" at bounding box center [1168, 249] width 259 height 27
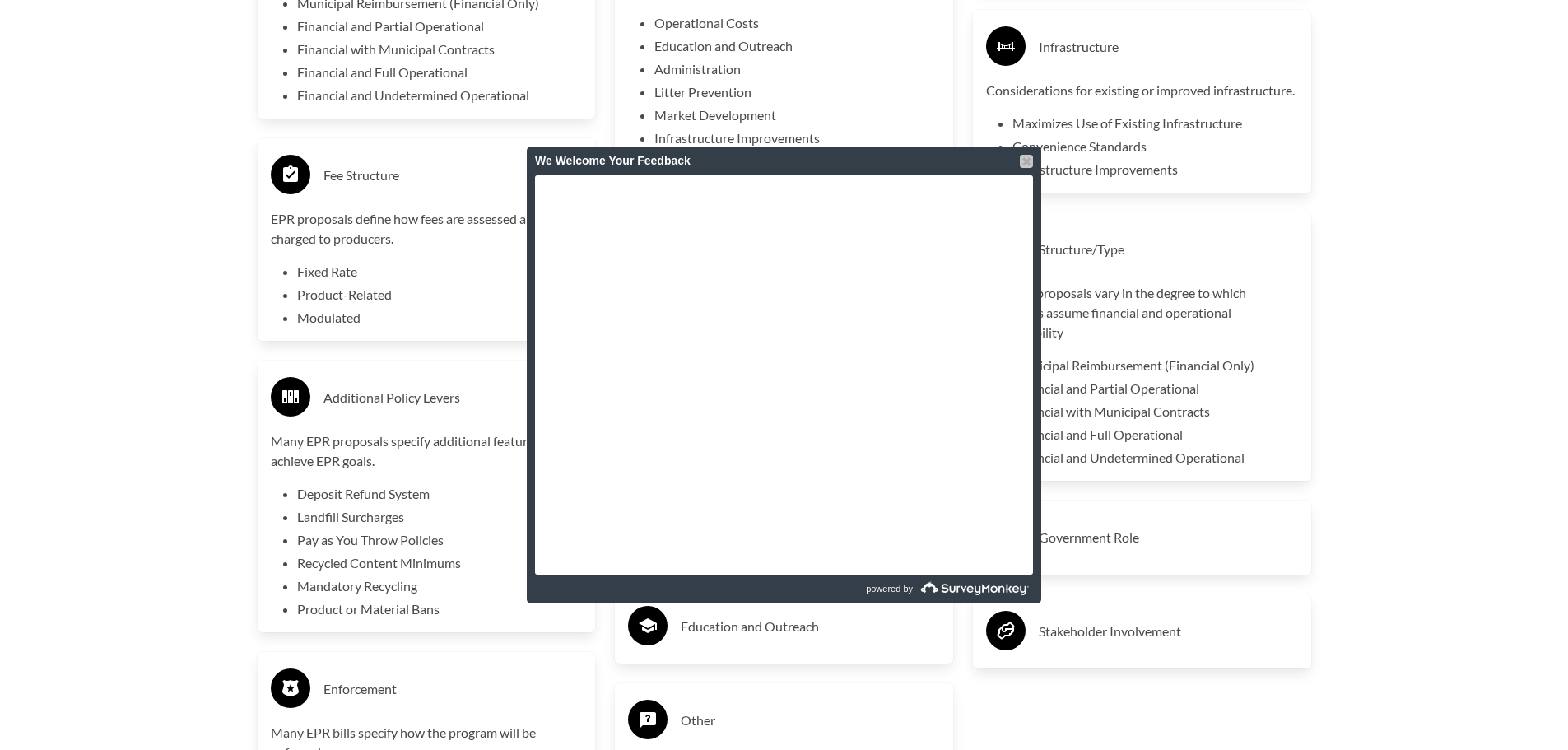
click at [1025, 160] on div at bounding box center [1025, 161] width 13 height 13
